Goal: Task Accomplishment & Management: Manage account settings

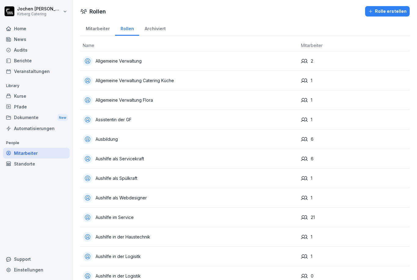
click at [15, 153] on div "Mitarbeiter" at bounding box center [36, 153] width 67 height 11
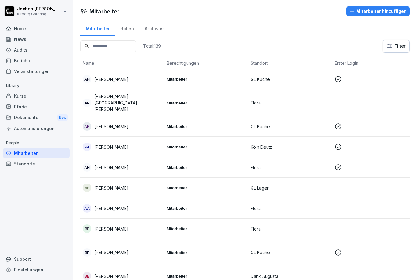
click at [99, 48] on input at bounding box center [108, 46] width 56 height 12
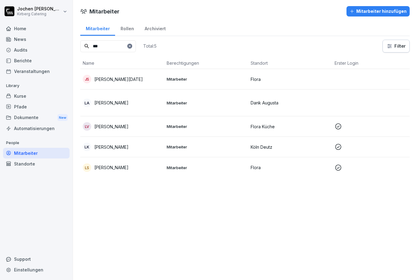
type input "***"
click at [112, 165] on p "[PERSON_NAME]" at bounding box center [111, 167] width 34 height 6
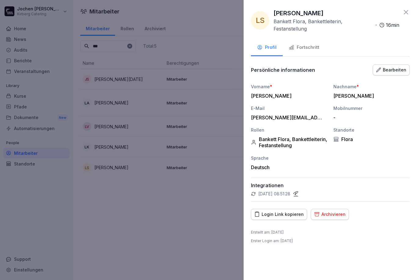
click at [94, 169] on div at bounding box center [208, 140] width 417 height 280
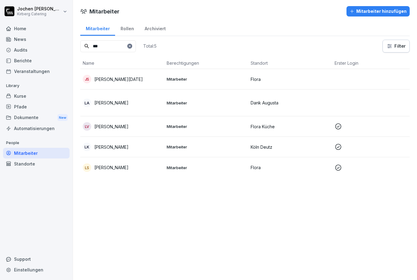
click at [103, 167] on p "[PERSON_NAME]" at bounding box center [111, 167] width 34 height 6
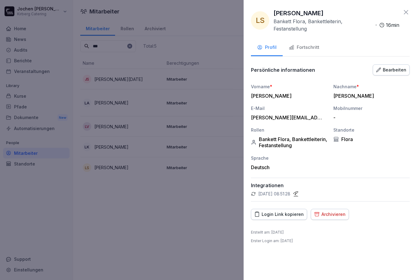
click at [106, 208] on div at bounding box center [208, 140] width 417 height 280
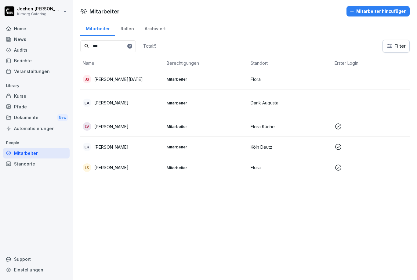
click at [21, 154] on div "Mitarbeiter" at bounding box center [36, 153] width 67 height 11
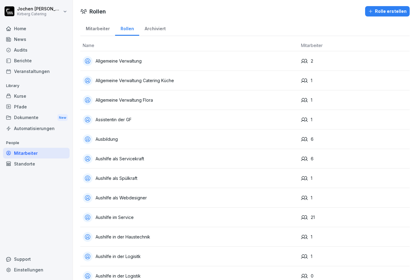
click at [16, 30] on div "Home" at bounding box center [36, 28] width 67 height 11
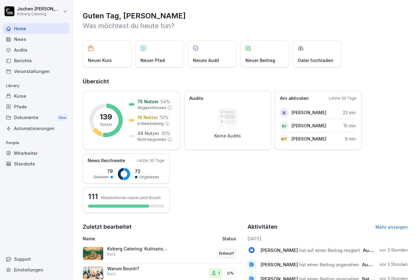
click at [19, 149] on div "Mitarbeiter" at bounding box center [36, 153] width 67 height 11
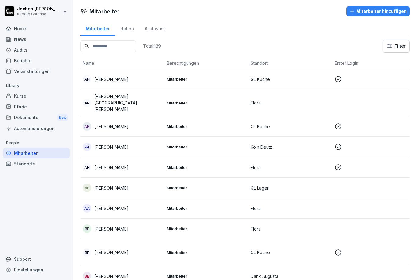
click at [121, 43] on input at bounding box center [108, 46] width 56 height 12
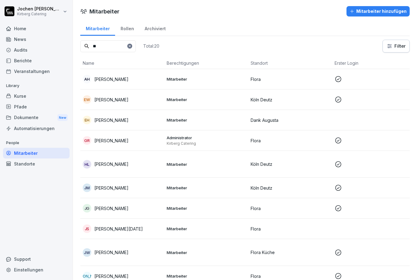
type input "*"
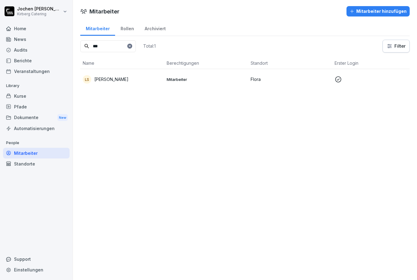
type input "***"
click at [116, 75] on div "LS [PERSON_NAME]" at bounding box center [122, 79] width 79 height 9
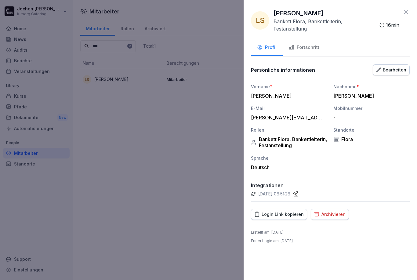
click at [303, 46] on div "Fortschritt" at bounding box center [304, 47] width 31 height 7
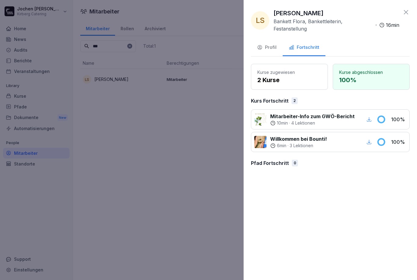
click at [268, 50] on div "Profil" at bounding box center [267, 47] width 20 height 7
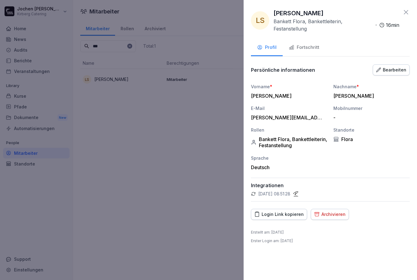
click at [107, 200] on div at bounding box center [208, 140] width 417 height 280
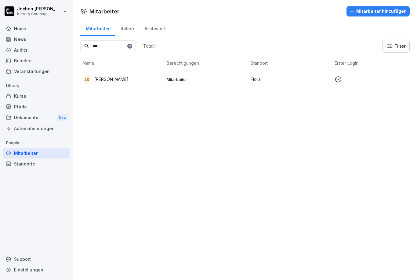
click at [15, 152] on div "Mitarbeiter" at bounding box center [36, 153] width 67 height 11
click at [112, 80] on p "[PERSON_NAME]" at bounding box center [111, 79] width 34 height 6
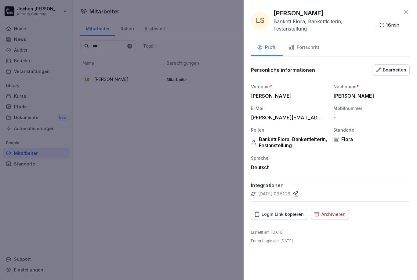
click at [103, 171] on div at bounding box center [208, 140] width 417 height 280
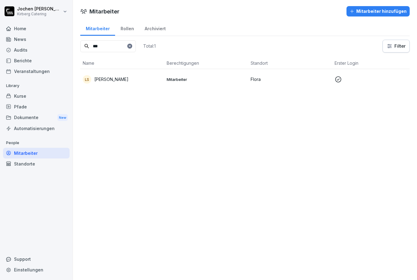
click at [29, 114] on div "Dokumente New" at bounding box center [36, 117] width 67 height 11
click at [30, 116] on div "Dokumente New" at bounding box center [36, 117] width 67 height 11
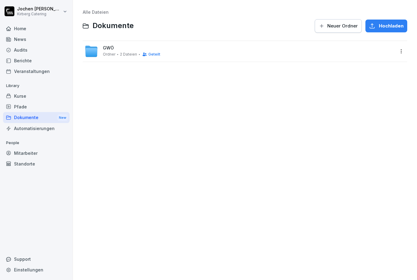
click at [20, 152] on div "Mitarbeiter" at bounding box center [36, 153] width 67 height 11
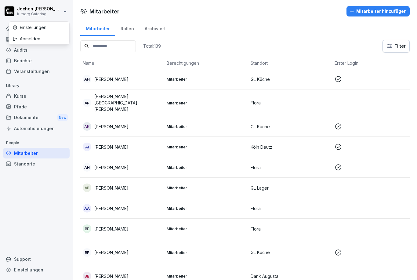
click at [27, 29] on div "Einstellungen" at bounding box center [39, 27] width 60 height 11
select select "**"
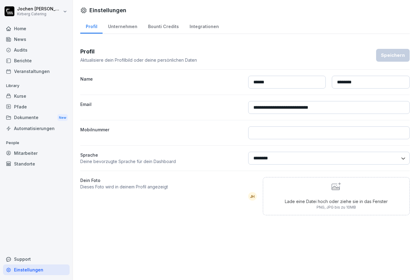
click at [17, 31] on div "Home" at bounding box center [36, 28] width 67 height 11
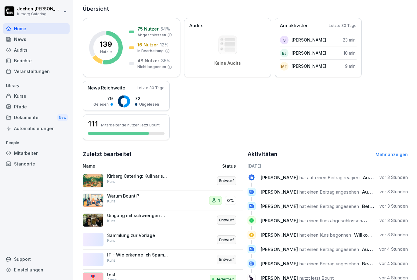
scroll to position [72, 0]
click at [24, 152] on div "Mitarbeiter" at bounding box center [36, 153] width 67 height 11
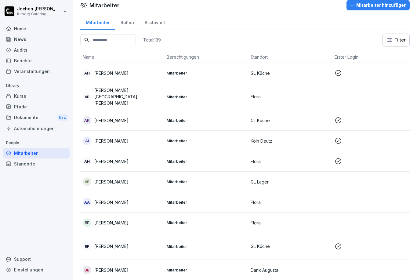
click at [93, 37] on input at bounding box center [108, 40] width 56 height 12
click at [398, 41] on html "[PERSON_NAME] Kirberg Catering Home News Audits Berichte Veranstaltungen Librar…" at bounding box center [208, 140] width 417 height 280
click at [403, 40] on html "[PERSON_NAME] Kirberg Catering Home News Audits Berichte Veranstaltungen Librar…" at bounding box center [208, 140] width 417 height 280
click at [106, 40] on input at bounding box center [108, 40] width 56 height 12
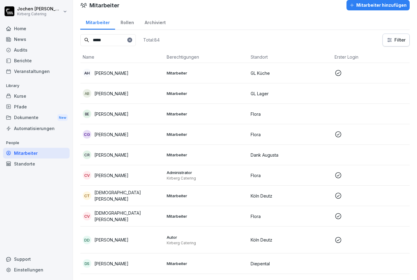
scroll to position [0, 0]
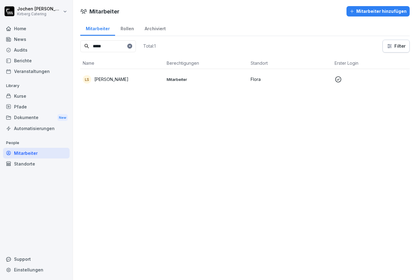
type input "*****"
click at [103, 78] on p "[PERSON_NAME]" at bounding box center [111, 79] width 34 height 6
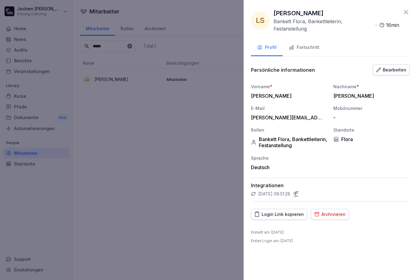
click at [110, 81] on div at bounding box center [208, 140] width 417 height 280
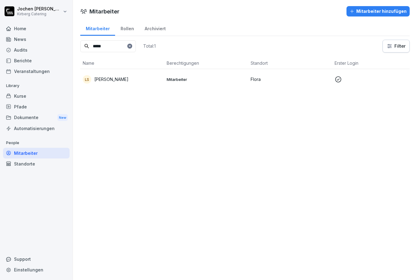
click at [120, 80] on p "[PERSON_NAME]" at bounding box center [111, 79] width 34 height 6
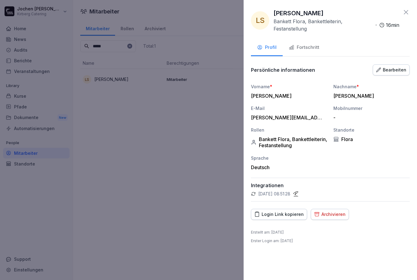
click at [116, 169] on div at bounding box center [208, 140] width 417 height 280
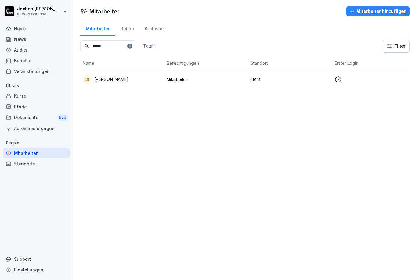
click at [31, 113] on div "Dokumente New" at bounding box center [36, 117] width 67 height 11
